Goal: Transaction & Acquisition: Purchase product/service

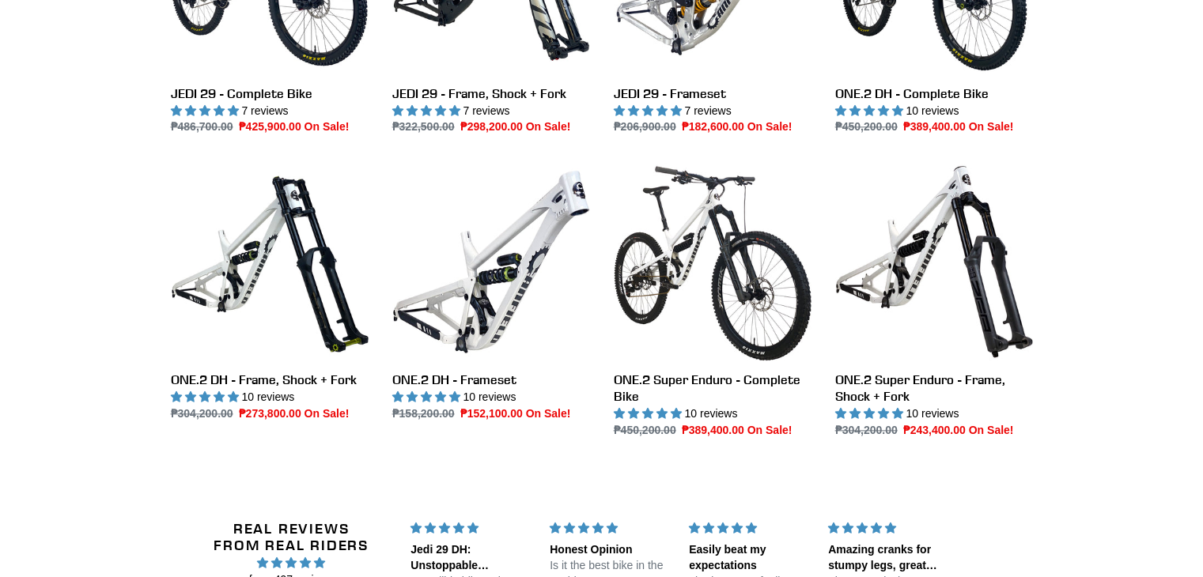
scroll to position [1834, 0]
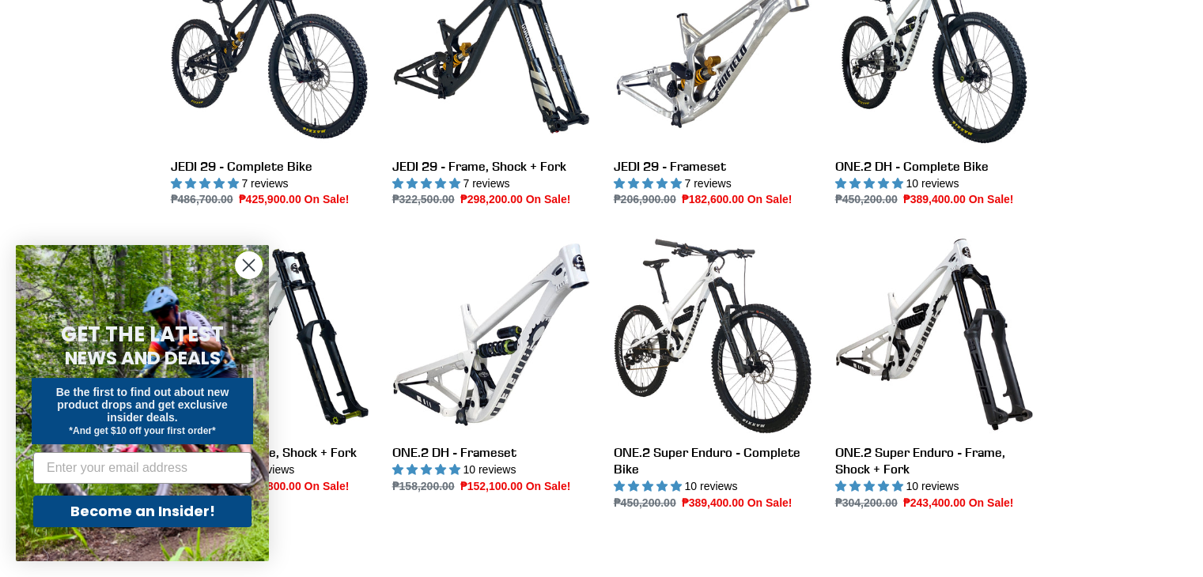
scroll to position [1749, 0]
click at [248, 267] on circle "Close dialog" at bounding box center [249, 265] width 26 height 26
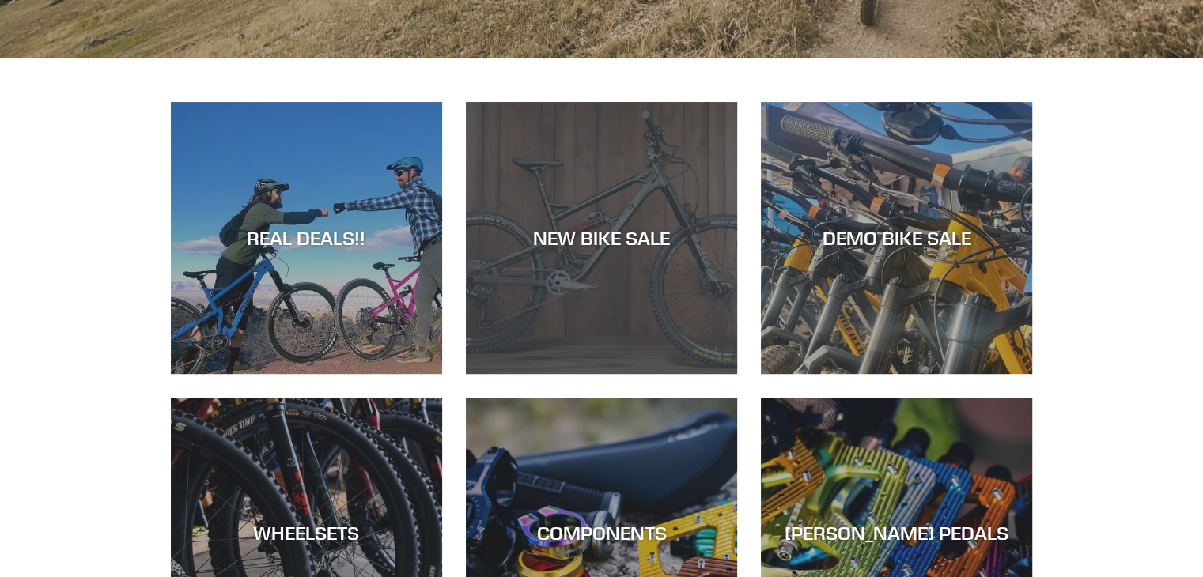
scroll to position [611, 0]
click at [590, 374] on div "NEW BIKE SALE" at bounding box center [601, 374] width 271 height 0
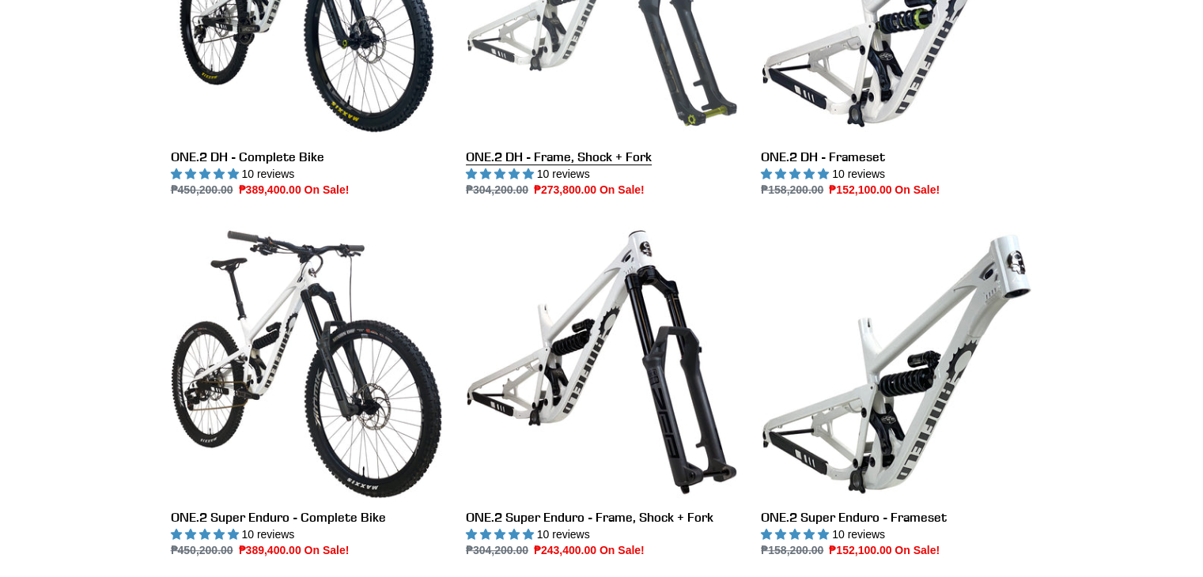
scroll to position [961, 0]
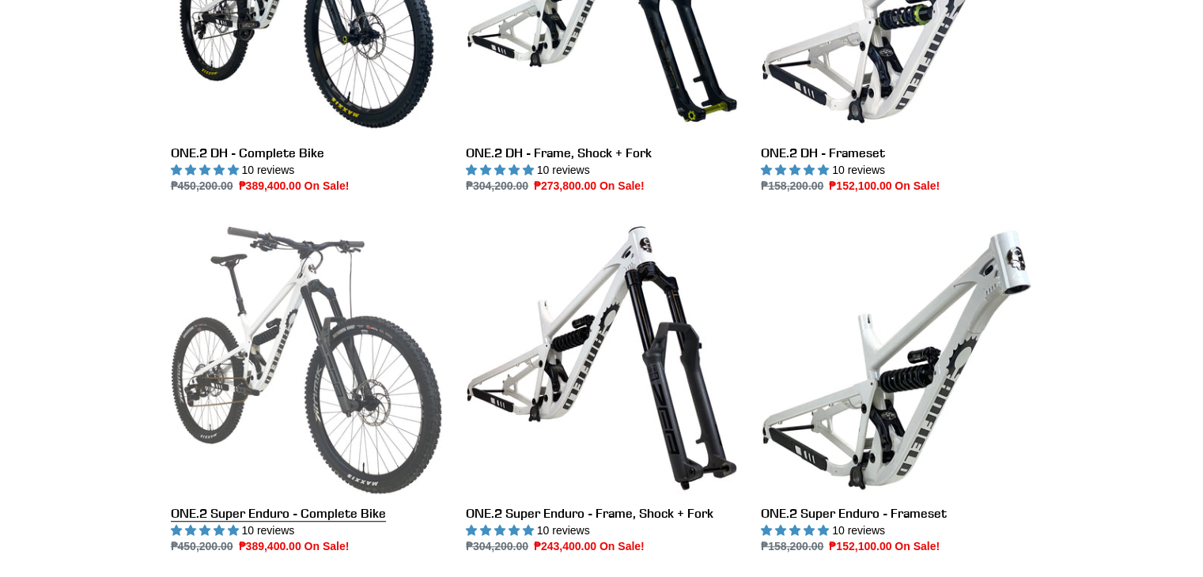
click at [307, 356] on link "ONE.2 Super Enduro - Complete Bike" at bounding box center [306, 388] width 271 height 333
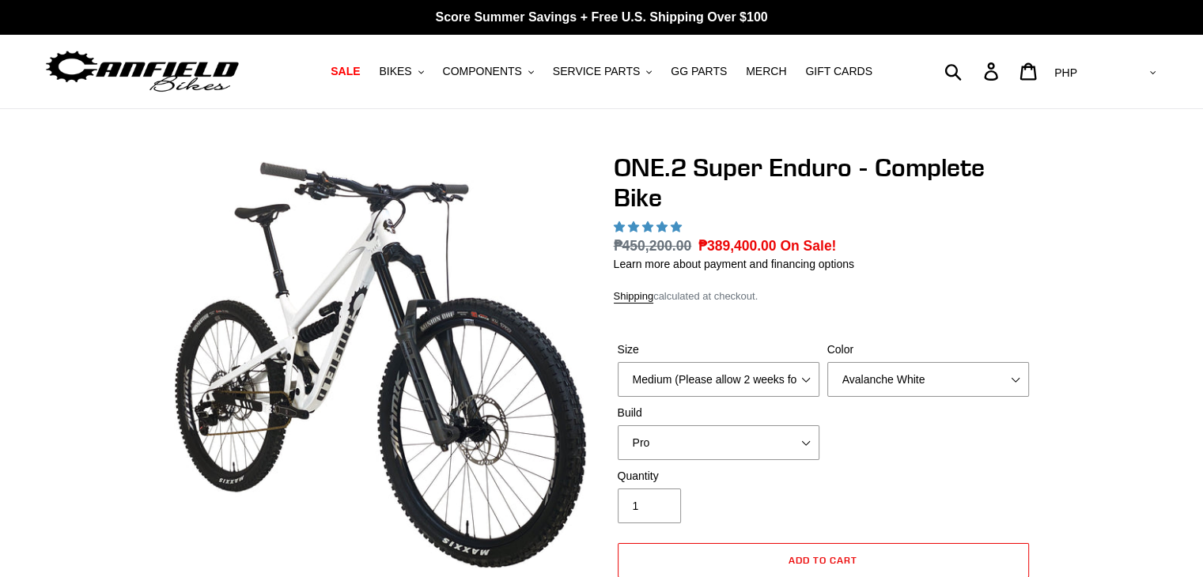
select select "highest-rating"
